Goal: Transaction & Acquisition: Download file/media

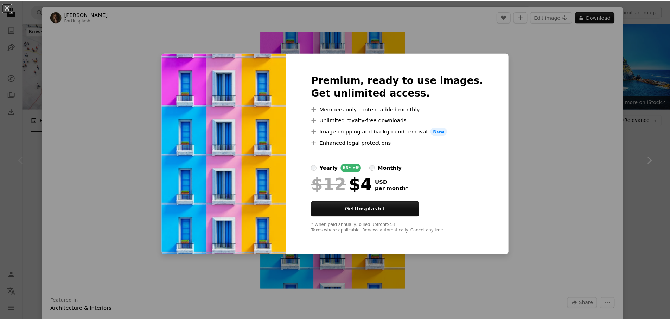
scroll to position [105, 0]
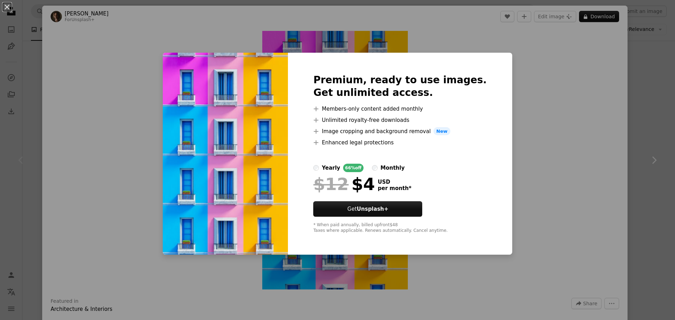
click at [527, 97] on div "An X shape Premium, ready to use images. Get unlimited access. A plus sign Memb…" at bounding box center [337, 160] width 675 height 320
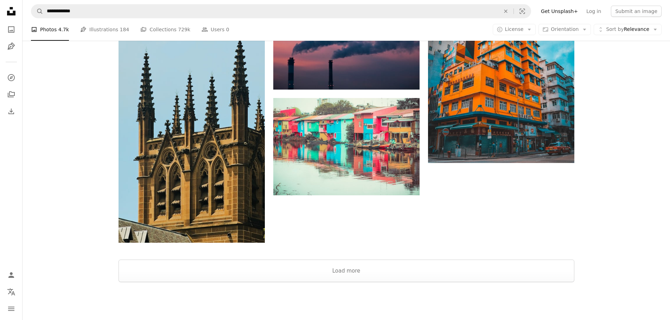
scroll to position [2532, 0]
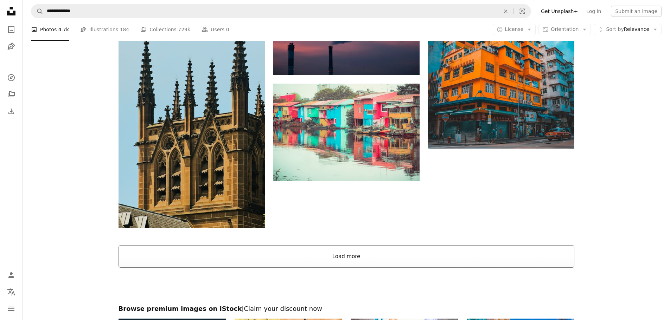
click at [355, 263] on button "Load more" at bounding box center [347, 256] width 456 height 23
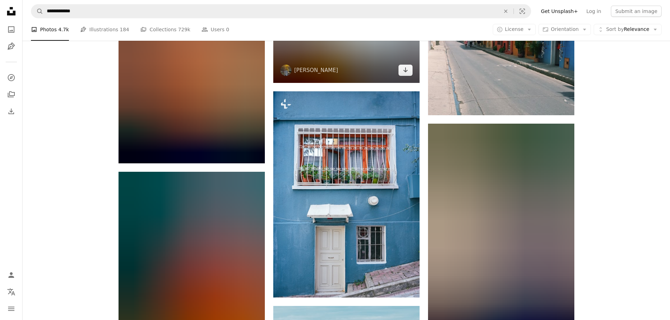
scroll to position [7842, 0]
